Goal: Transaction & Acquisition: Purchase product/service

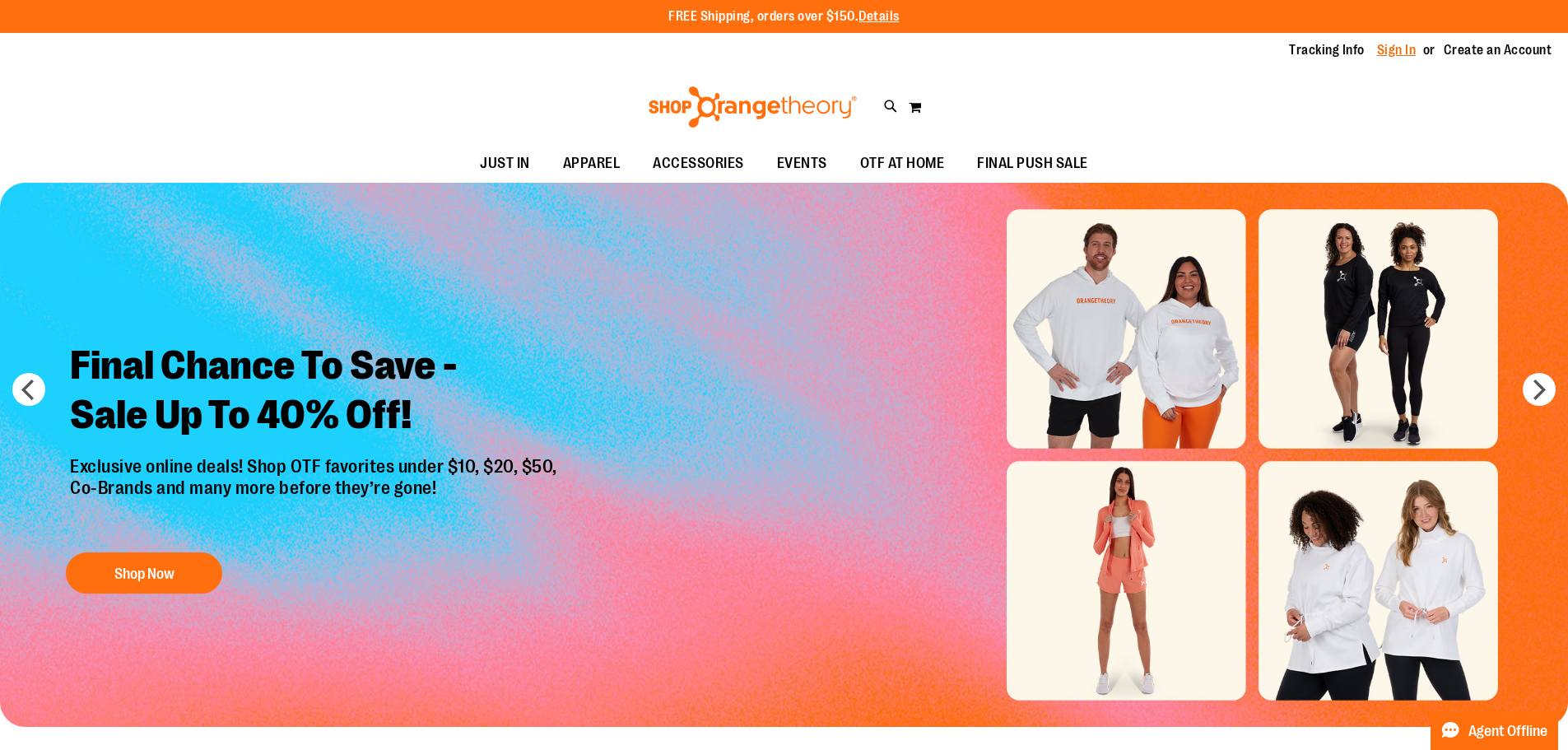
click at [1382, 47] on link "Sign In" at bounding box center [1397, 50] width 40 height 18
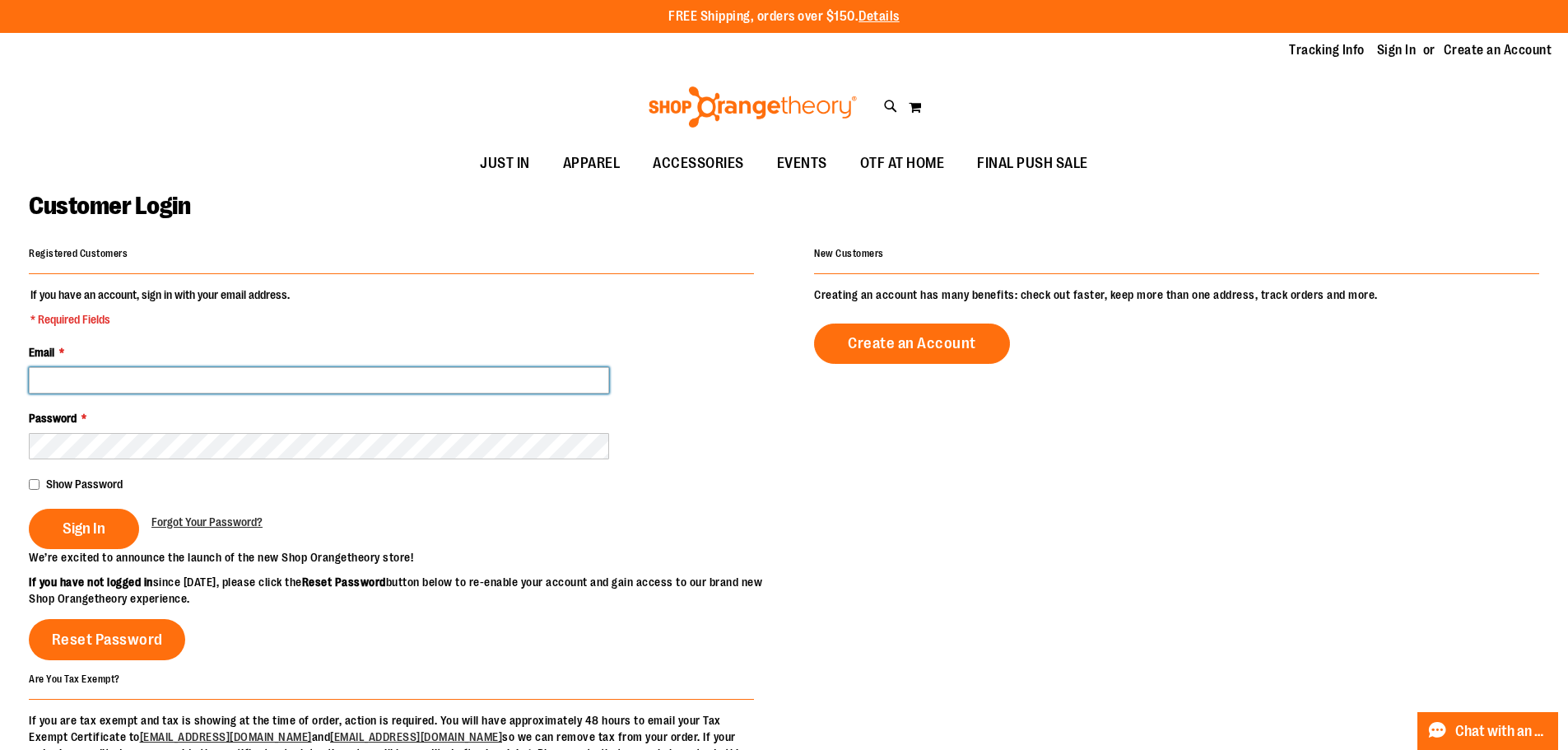
click at [215, 390] on input "Email *" at bounding box center [319, 380] width 580 height 26
type input "**********"
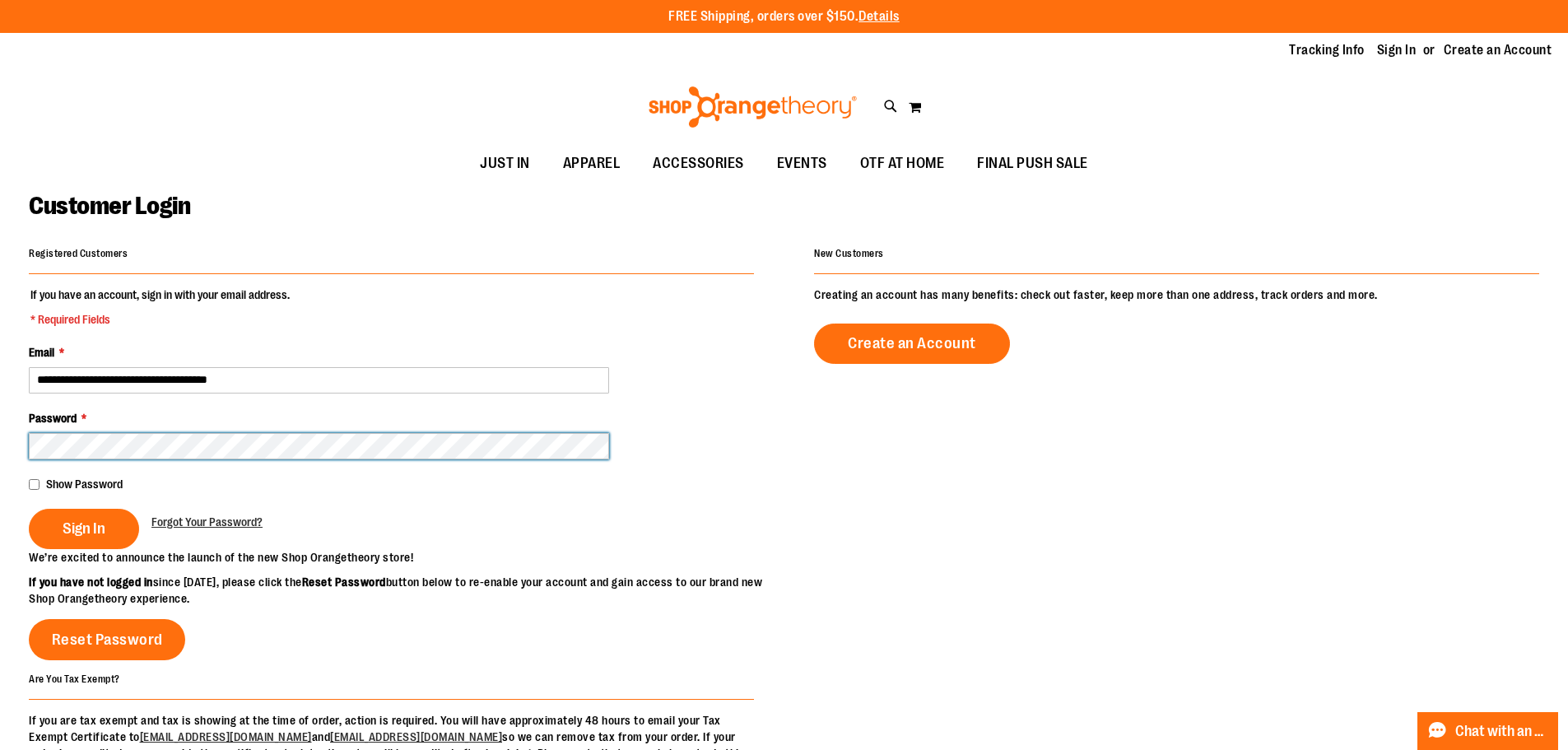
click at [29, 509] on button "Sign In" at bounding box center [84, 529] width 110 height 41
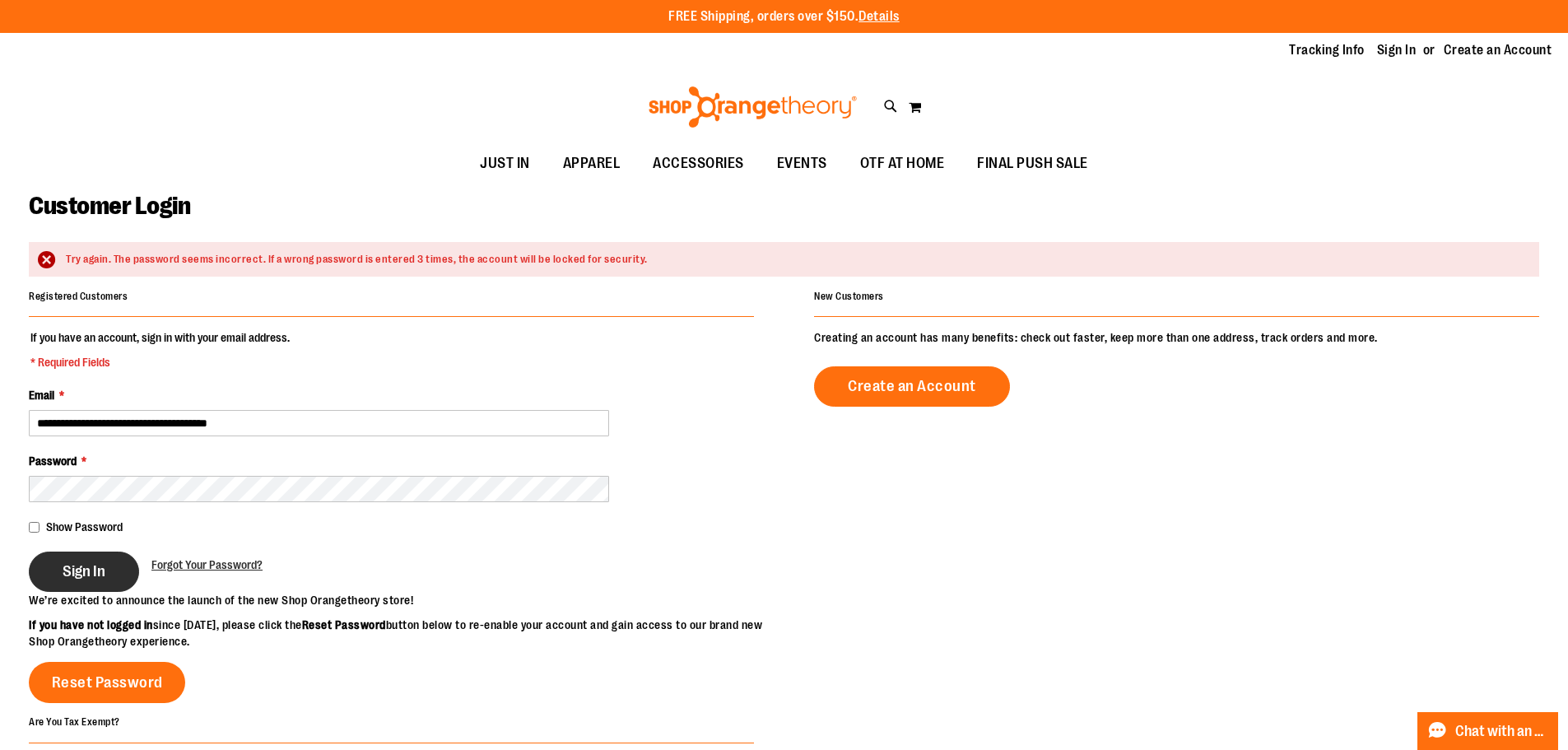
click at [79, 578] on span "Sign In" at bounding box center [84, 572] width 43 height 18
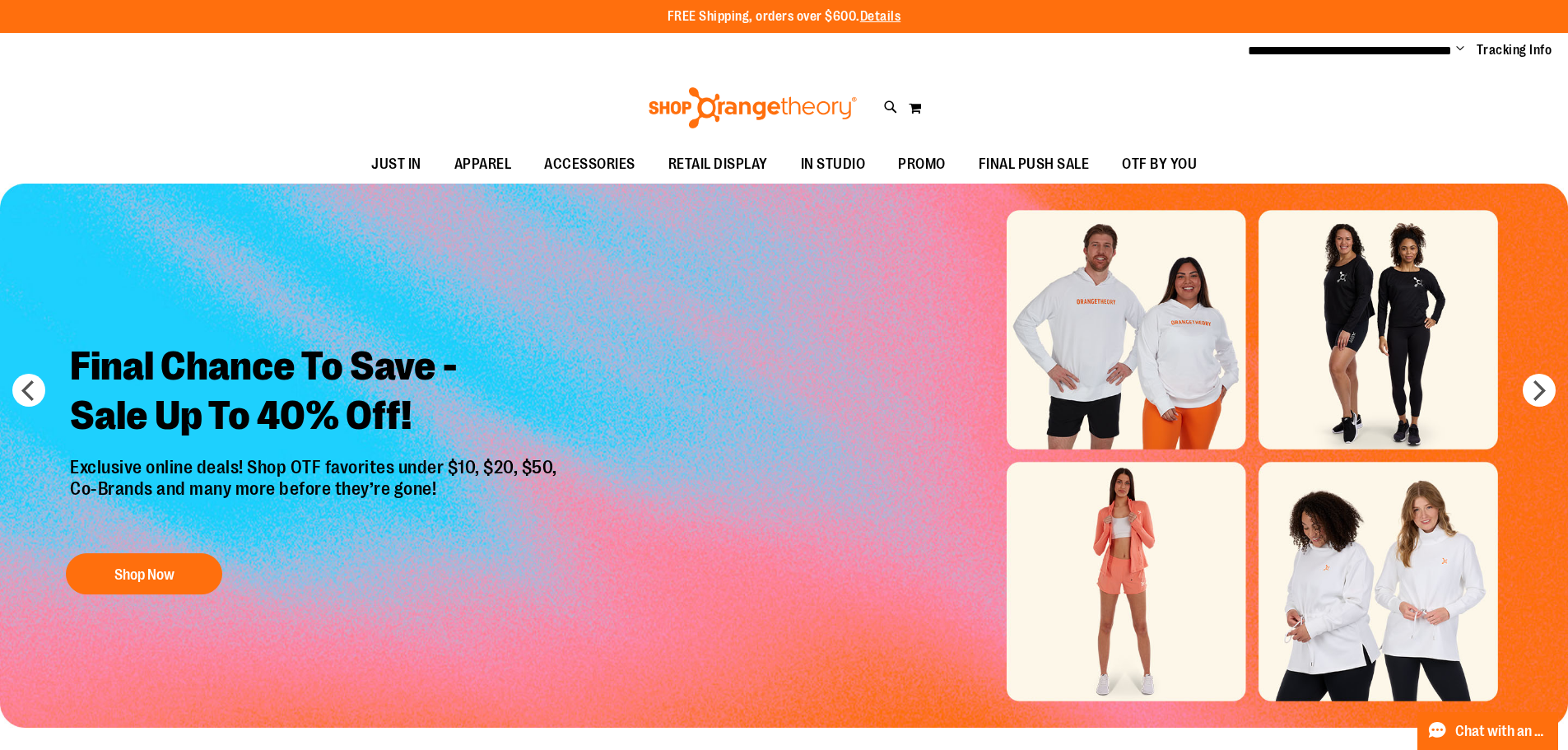
click at [1457, 46] on span "Change" at bounding box center [1460, 49] width 9 height 16
click at [1037, 88] on div "Toggle Nav Search Popular Suggestions Advanced Search" at bounding box center [784, 108] width 1568 height 76
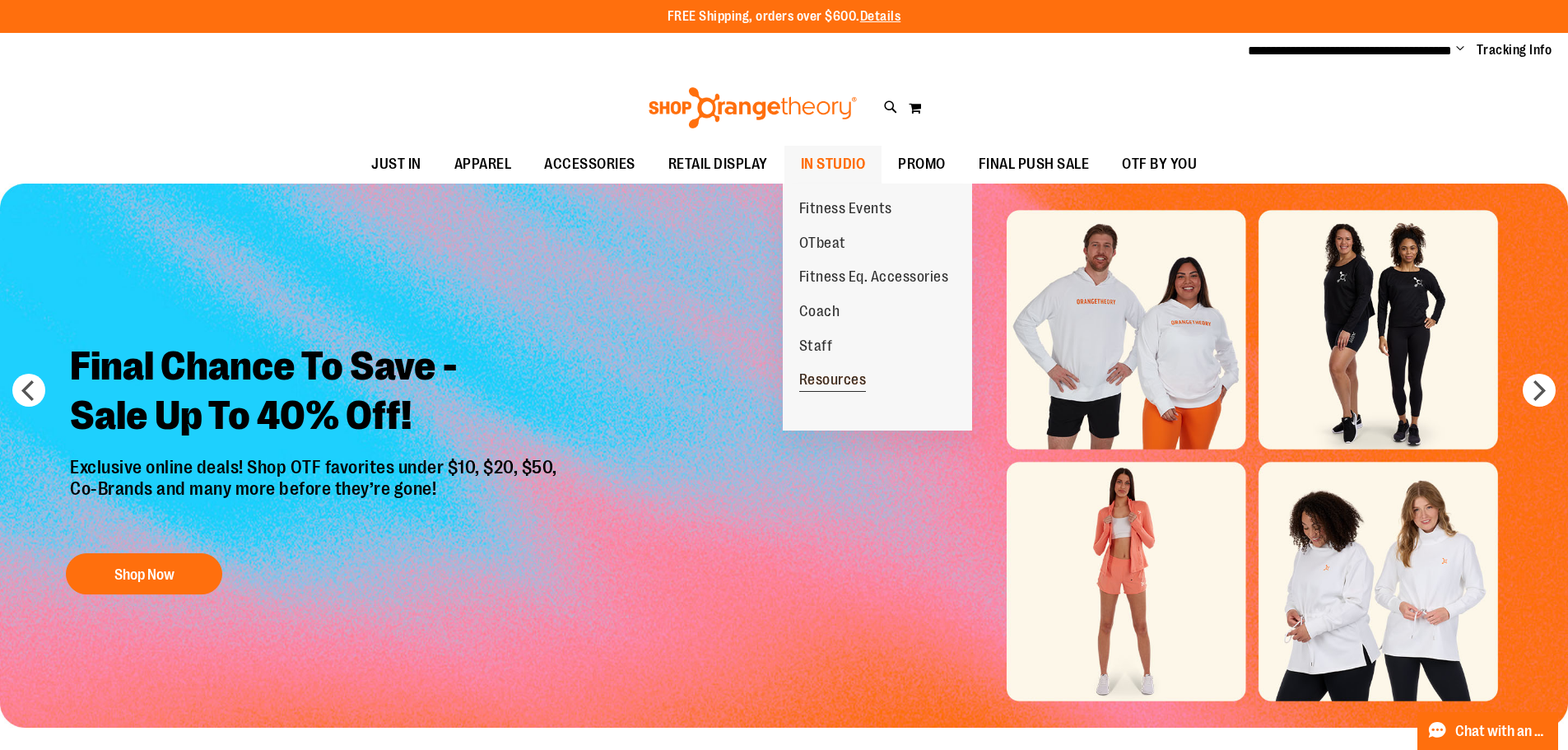
click at [850, 382] on span "Resources" at bounding box center [833, 381] width 68 height 20
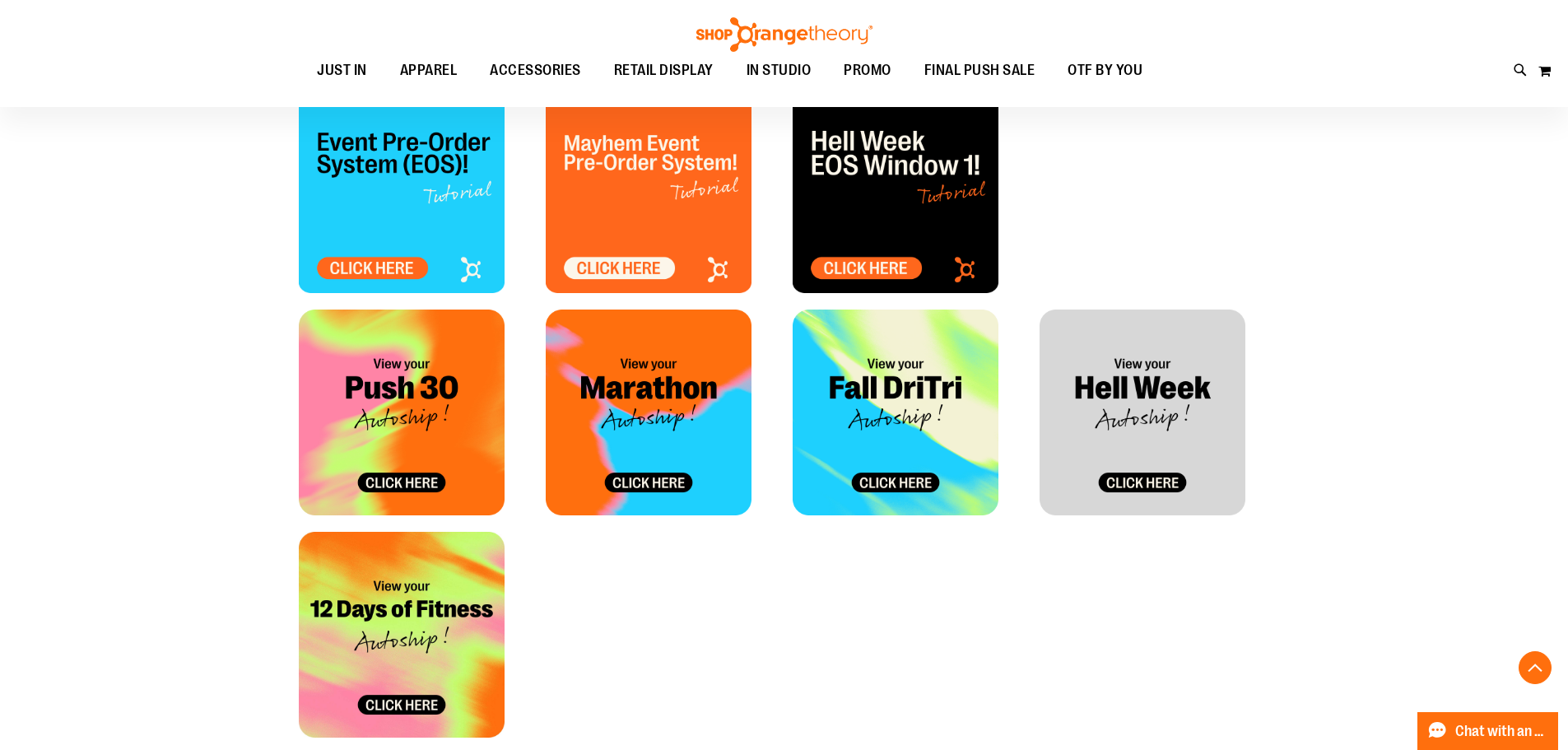
scroll to position [740, 0]
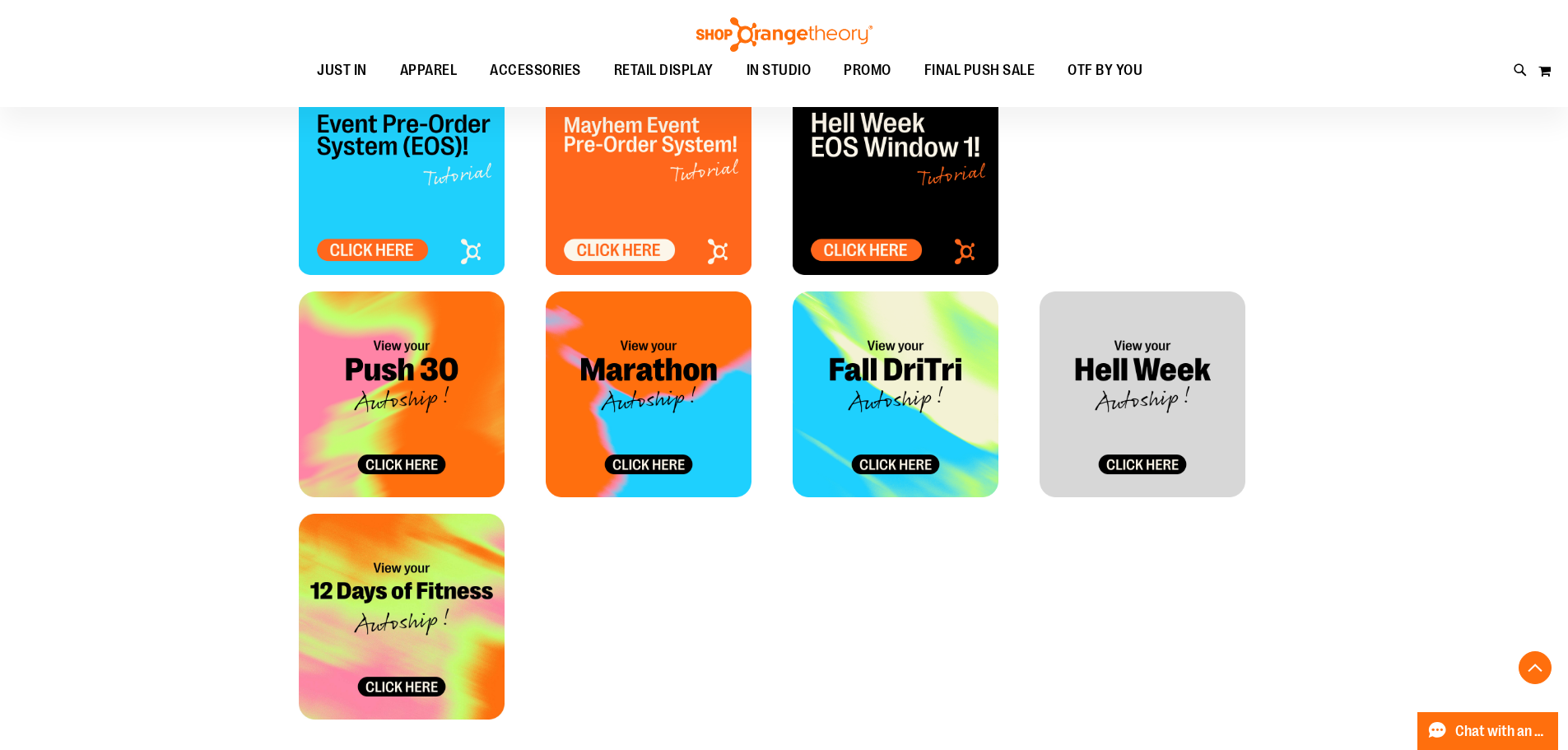
click at [905, 459] on img at bounding box center [896, 394] width 206 height 206
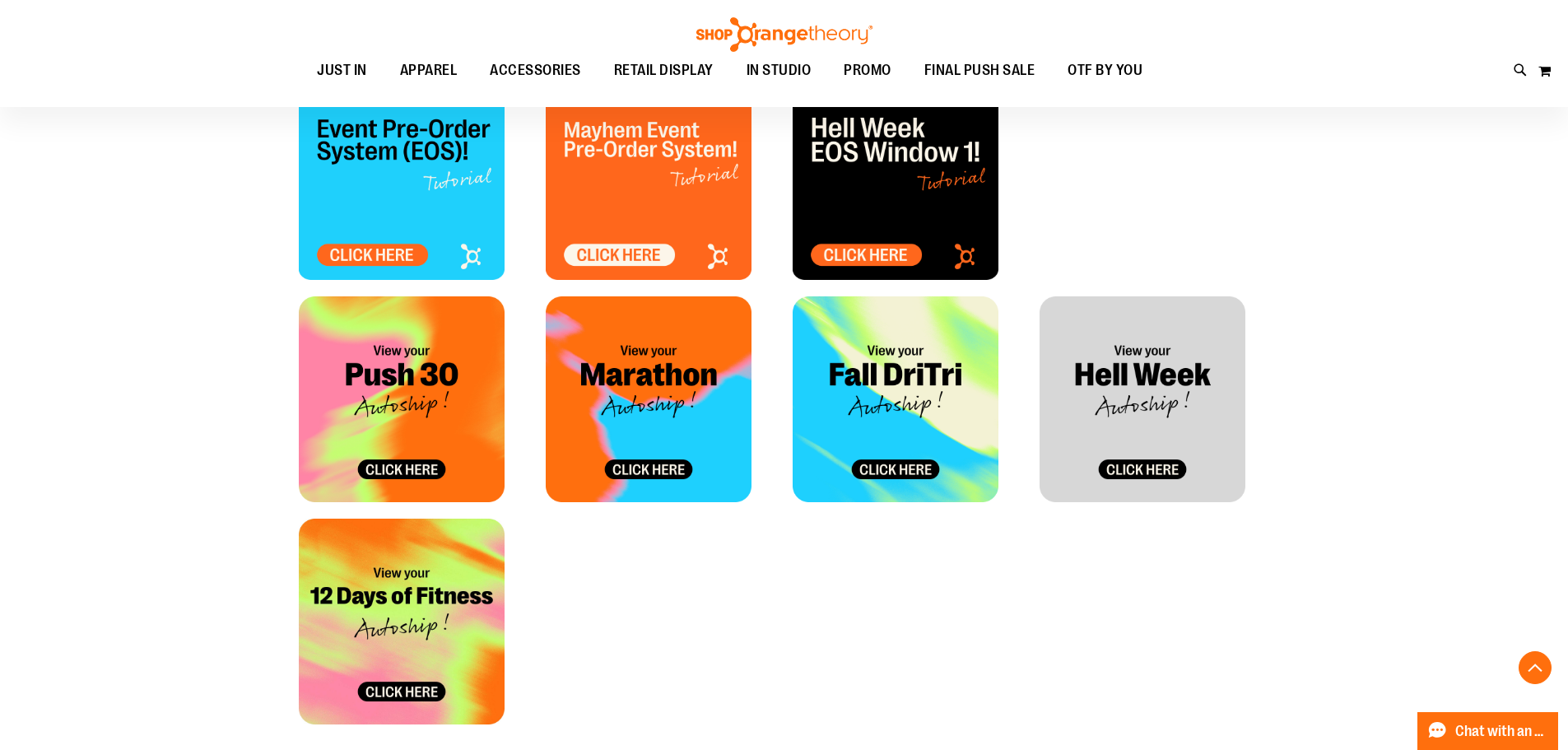
scroll to position [328, 0]
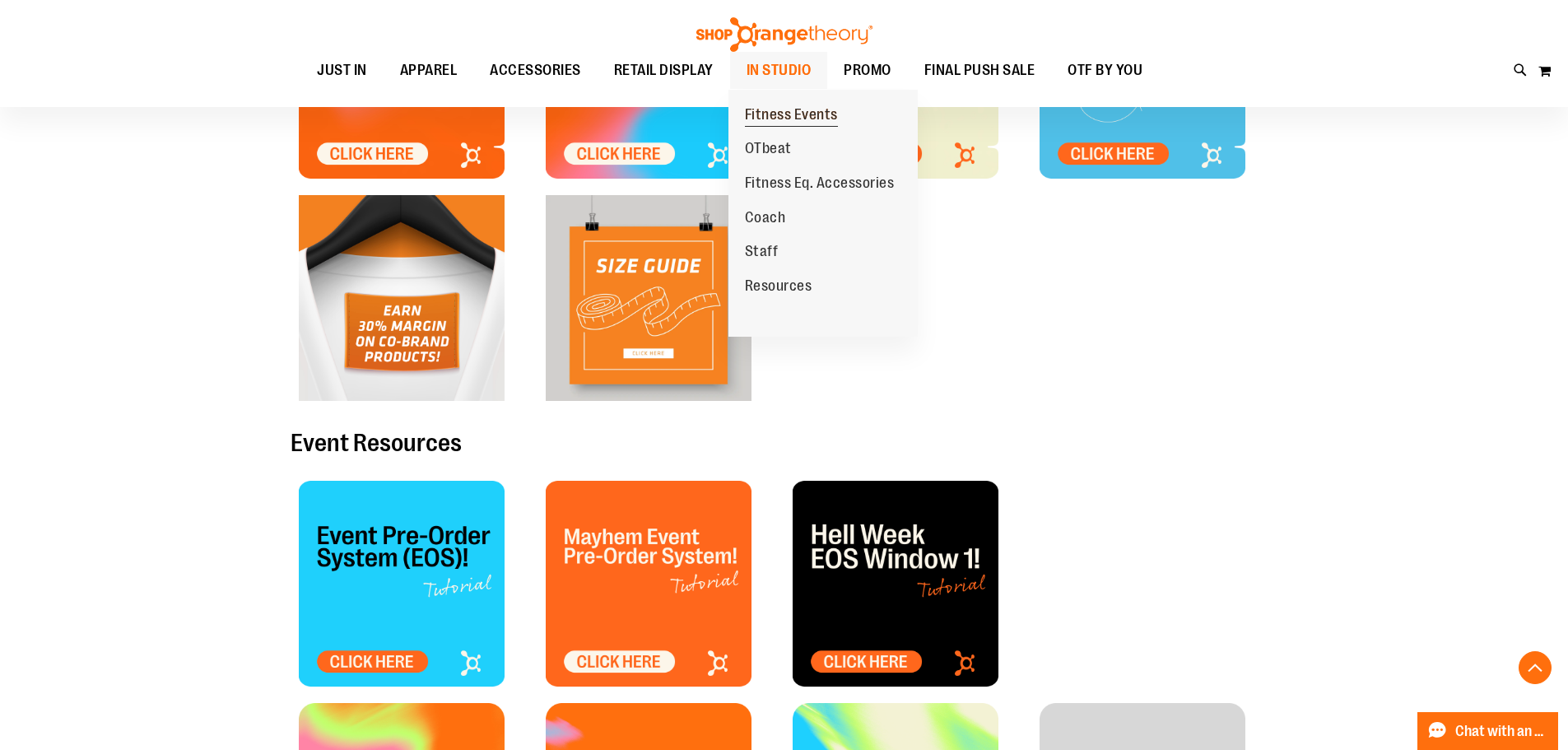
click at [786, 117] on span "Fitness Events" at bounding box center [791, 116] width 93 height 20
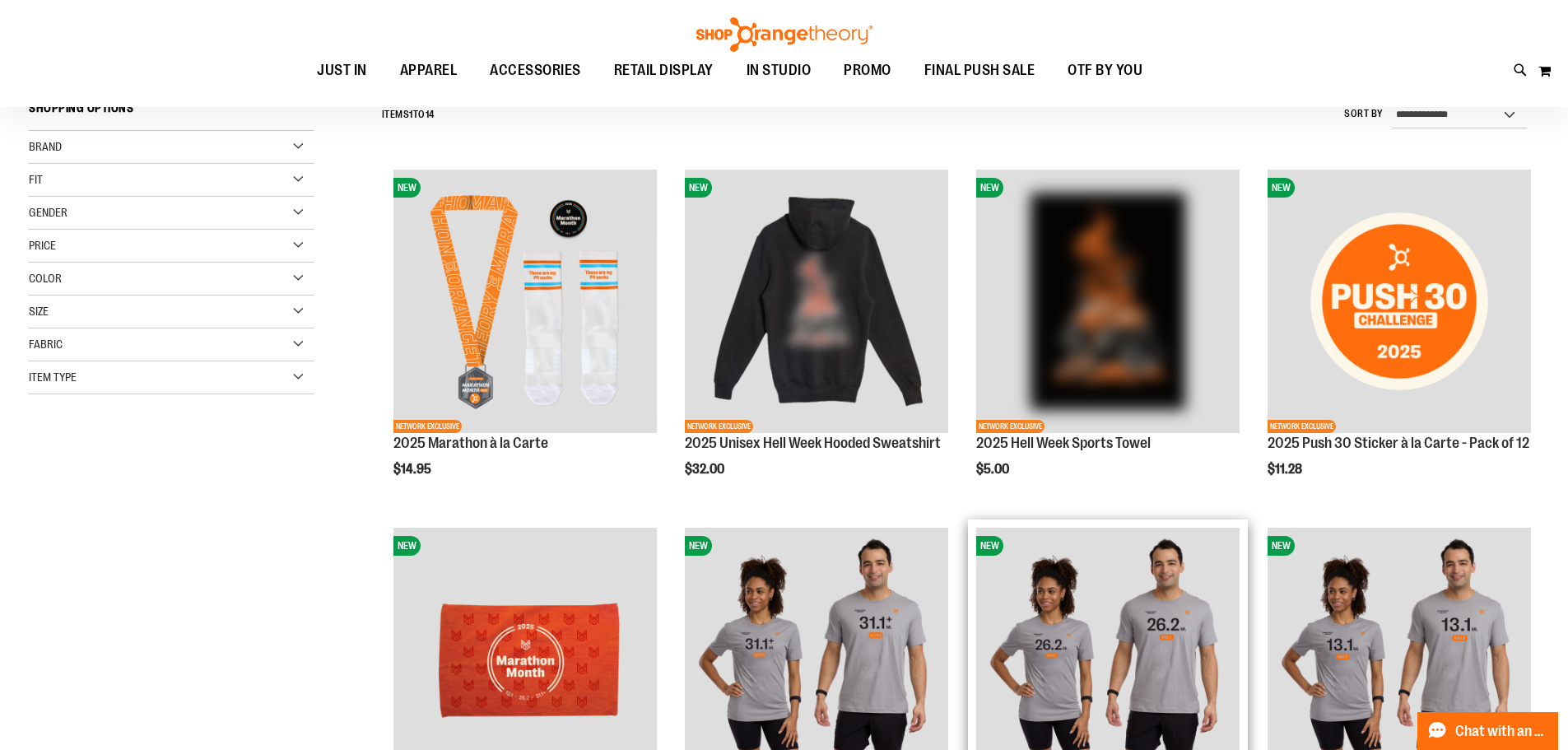
scroll to position [164, 0]
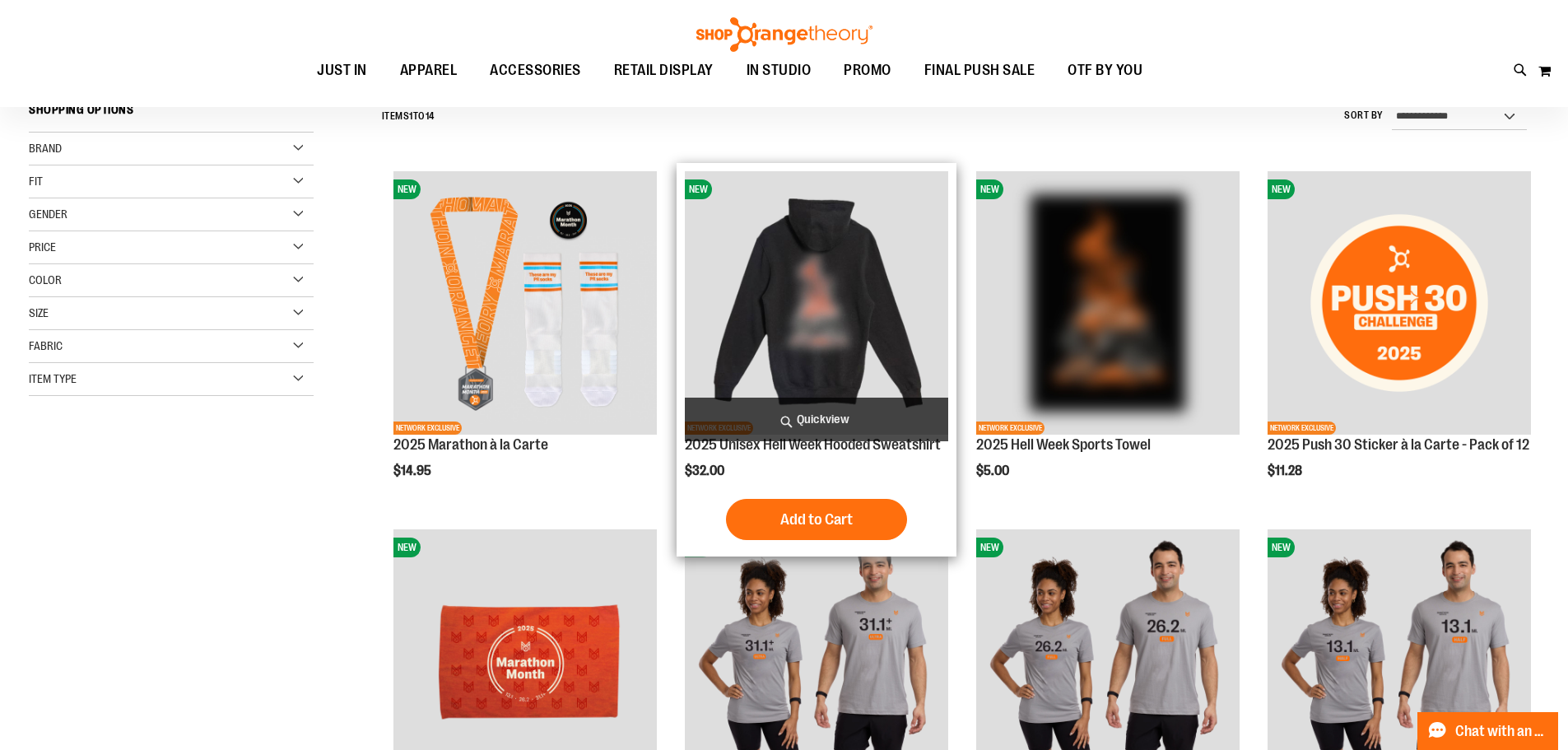
click at [771, 271] on img "product" at bounding box center [816, 303] width 263 height 264
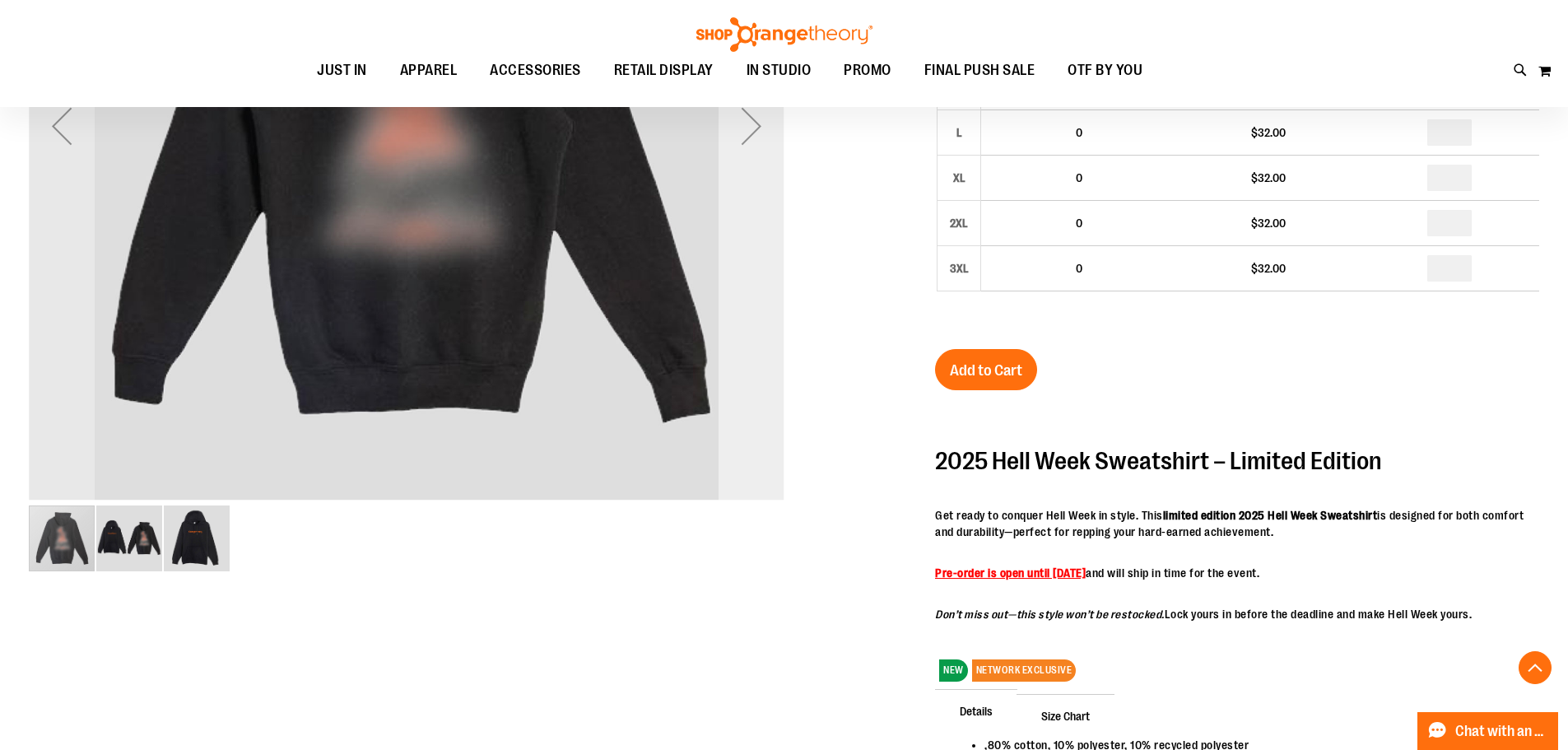
scroll to position [576, 0]
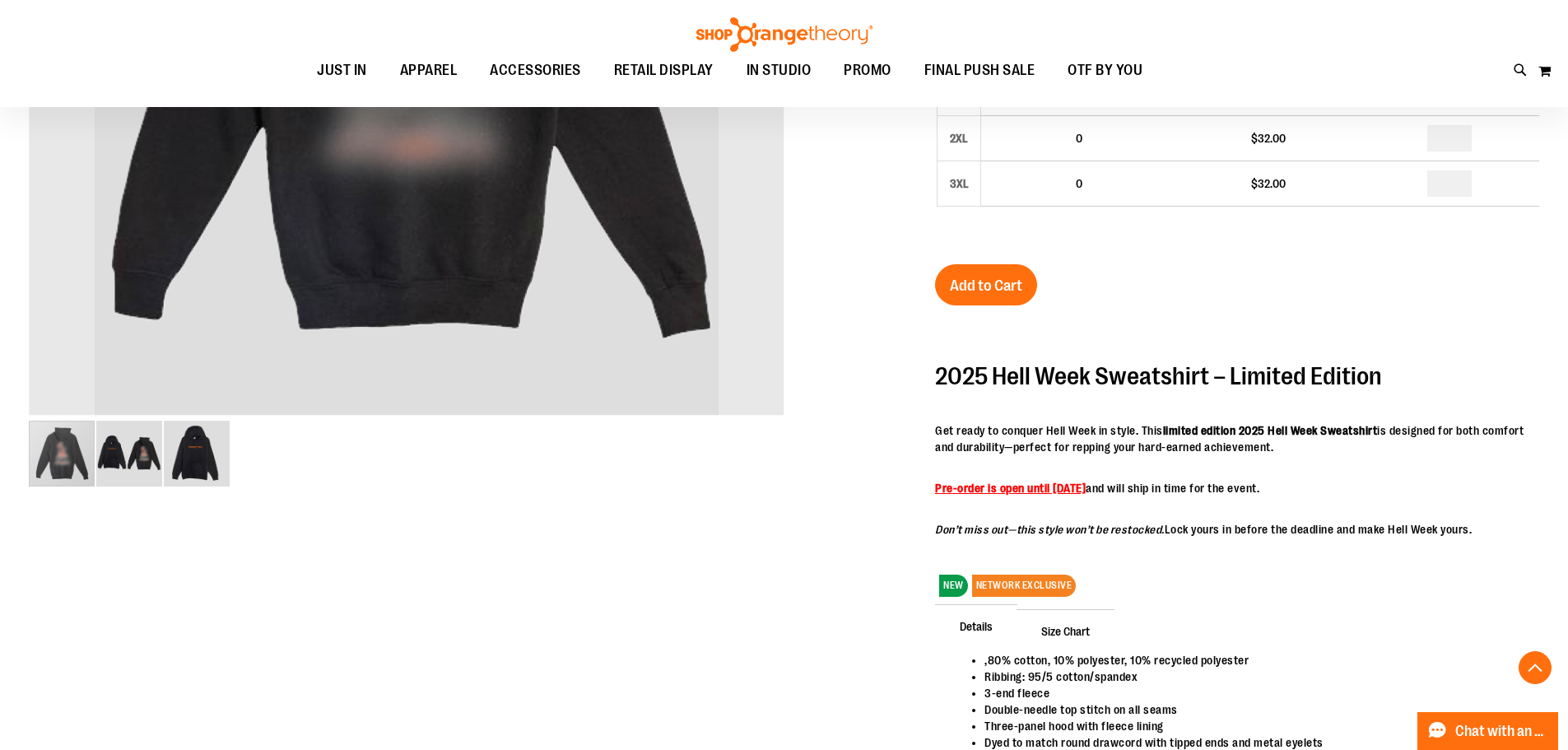
click at [138, 453] on img "image 2 of 3" at bounding box center [129, 453] width 66 height 66
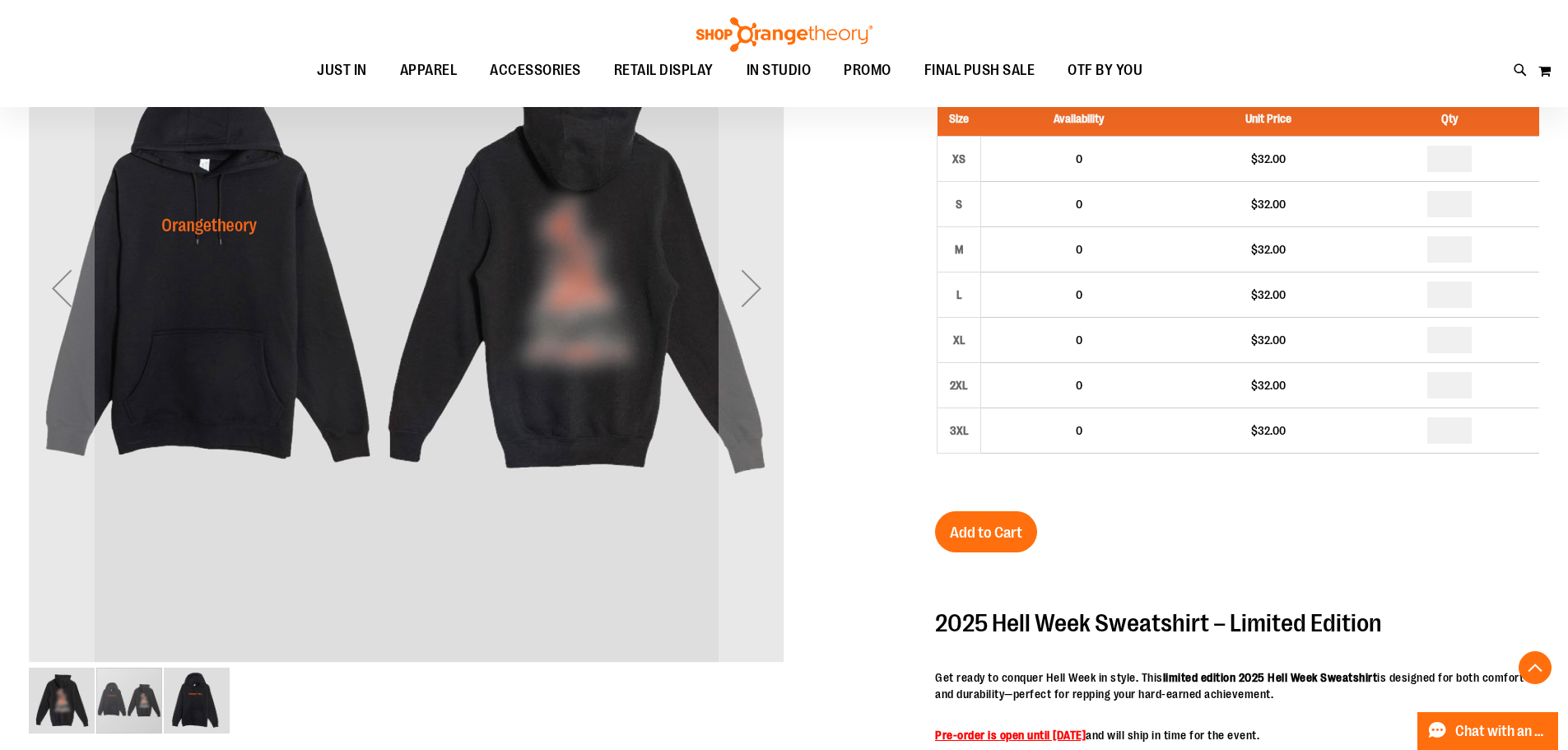
scroll to position [411, 0]
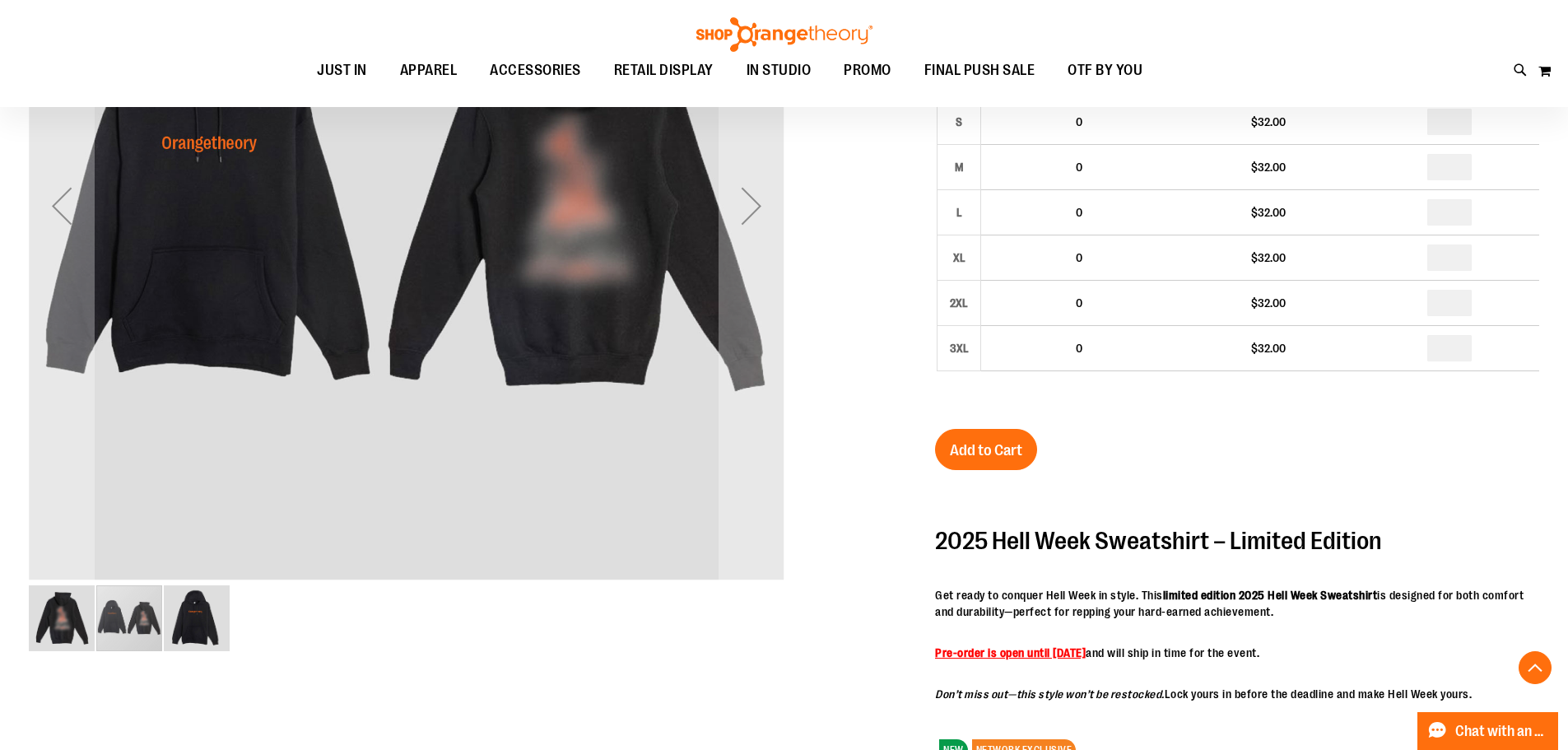
click at [208, 632] on img "image 3 of 3" at bounding box center [197, 618] width 66 height 66
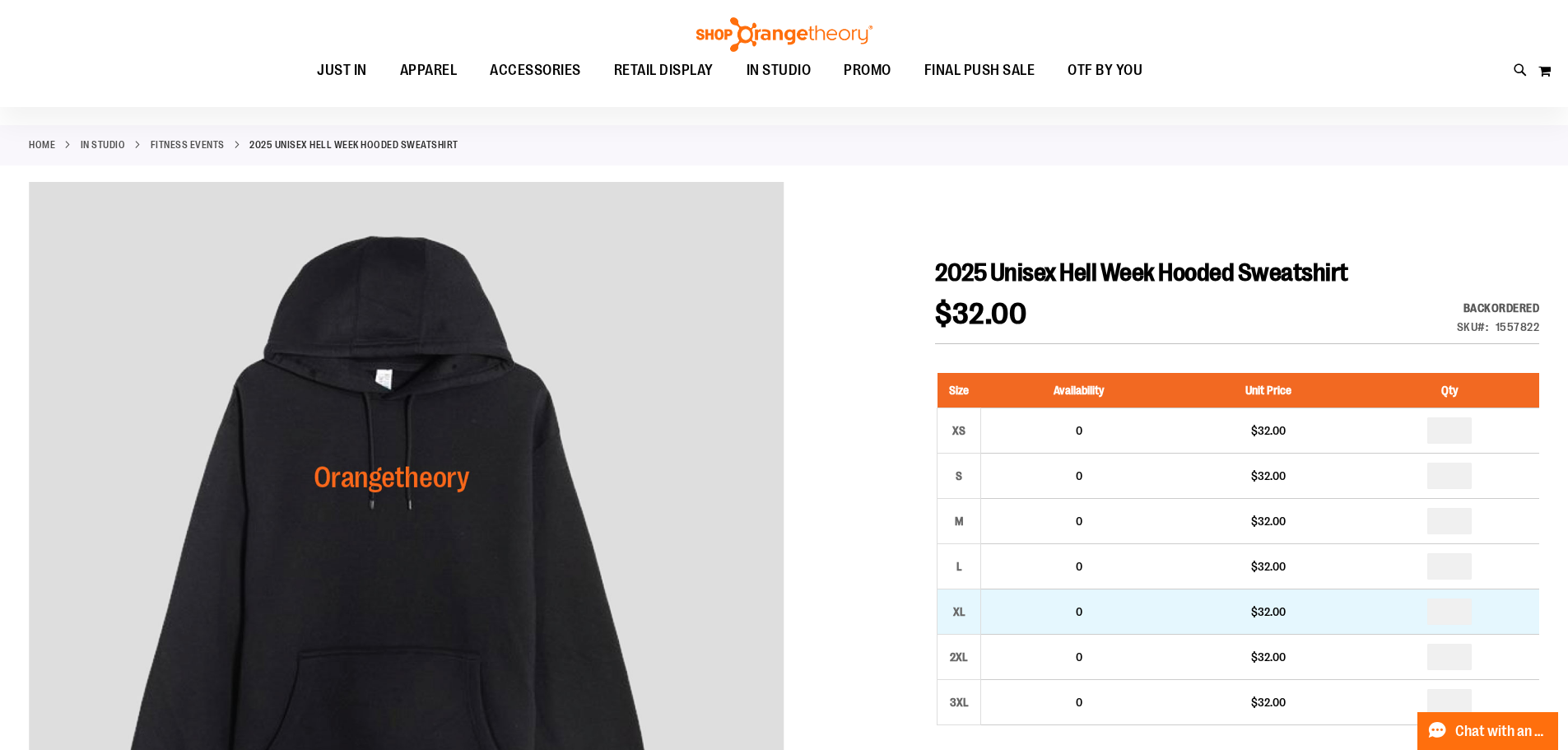
scroll to position [0, 0]
